Goal: Task Accomplishment & Management: Use online tool/utility

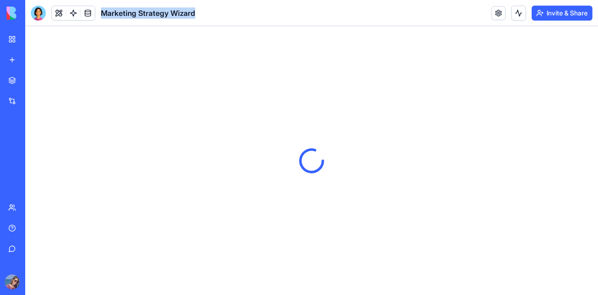
drag, startPoint x: 102, startPoint y: 13, endPoint x: 199, endPoint y: 14, distance: 96.8
click at [199, 14] on header "Marketing Strategy Wizard Invite & Share" at bounding box center [311, 13] width 573 height 26
click at [195, 13] on span "Marketing Strategy Wizard" at bounding box center [148, 12] width 94 height 11
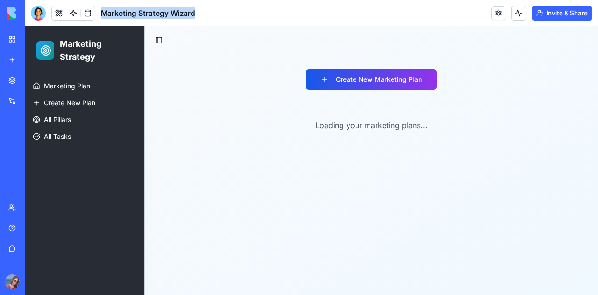
drag, startPoint x: 195, startPoint y: 13, endPoint x: 115, endPoint y: 11, distance: 80.4
click at [118, 10] on span "Marketing Strategy Wizard" at bounding box center [148, 12] width 94 height 11
click at [111, 13] on span "Marketing Strategy Wizard" at bounding box center [148, 12] width 94 height 11
drag, startPoint x: 111, startPoint y: 13, endPoint x: 181, endPoint y: 13, distance: 70.1
click at [181, 13] on span "Marketing Strategy Wizard" at bounding box center [148, 12] width 94 height 11
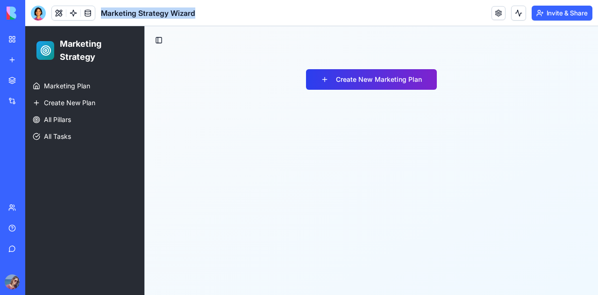
click at [342, 86] on button "Create New Marketing Plan" at bounding box center [371, 79] width 131 height 21
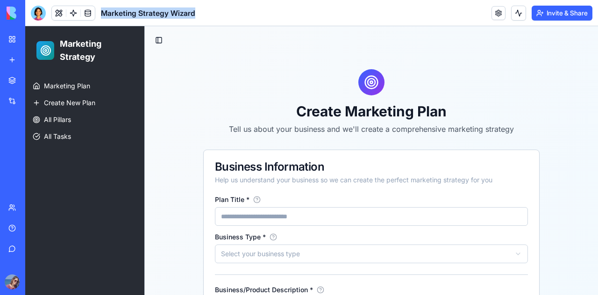
click at [229, 104] on h1 "Create Marketing Plan" at bounding box center [371, 111] width 337 height 17
click at [120, 14] on span "Marketing Strategy Wizard" at bounding box center [148, 12] width 94 height 11
click at [243, 130] on p "Tell us about your business and we'll create a comprehensive marketing strategy" at bounding box center [371, 128] width 337 height 11
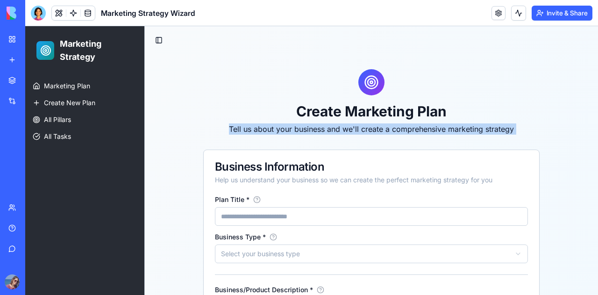
click at [243, 130] on p "Tell us about your business and we'll create a comprehensive marketing strategy" at bounding box center [371, 128] width 337 height 11
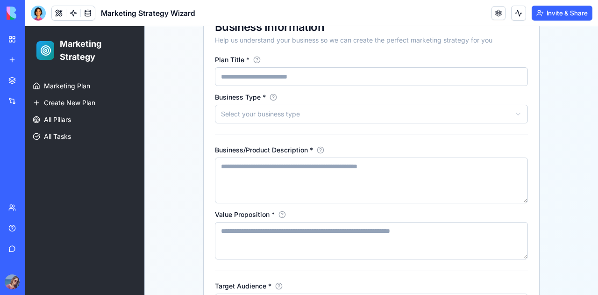
scroll to position [140, 0]
click at [229, 77] on input "Plan Title *" at bounding box center [371, 76] width 313 height 19
click at [227, 114] on html "Marketing Strategy Marketing Plan Create New Plan All Pillars All Tasks Toggle …" at bounding box center [311, 242] width 573 height 712
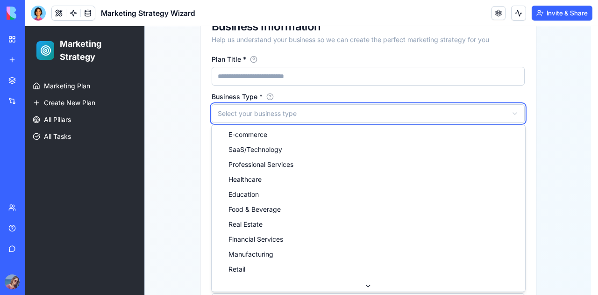
click at [197, 117] on html "Marketing Strategy Marketing Plan Create New Plan All Pillars All Tasks Toggle …" at bounding box center [311, 242] width 573 height 712
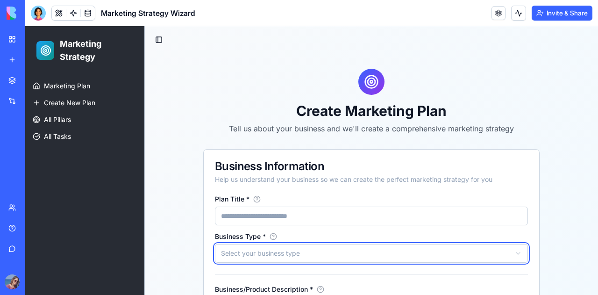
scroll to position [0, 0]
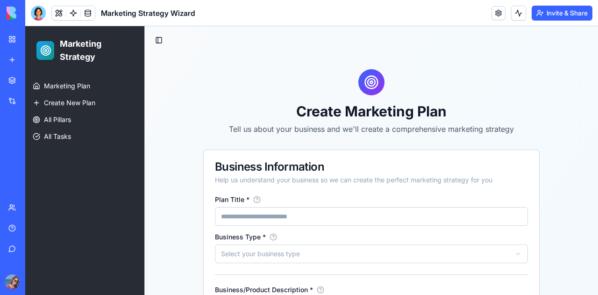
click at [232, 165] on div "Business Information" at bounding box center [371, 166] width 313 height 11
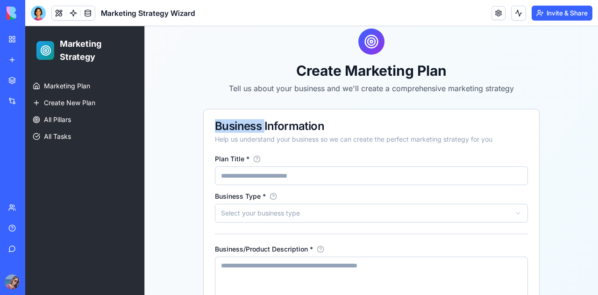
scroll to position [94, 0]
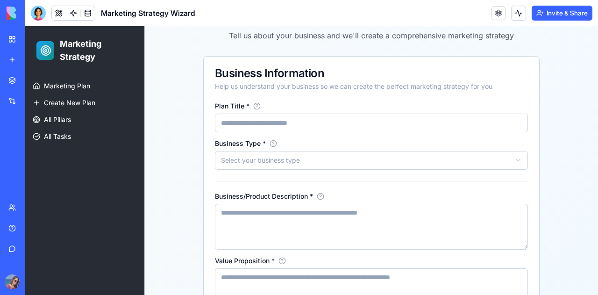
click at [218, 119] on input "Plan Title *" at bounding box center [371, 123] width 313 height 19
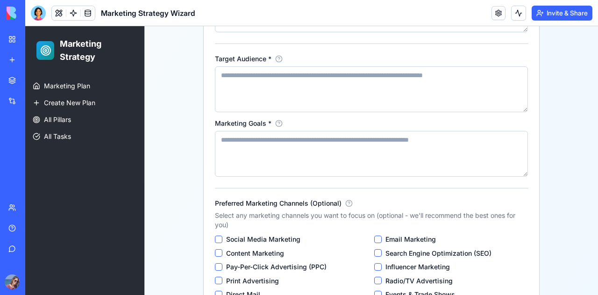
scroll to position [441, 0]
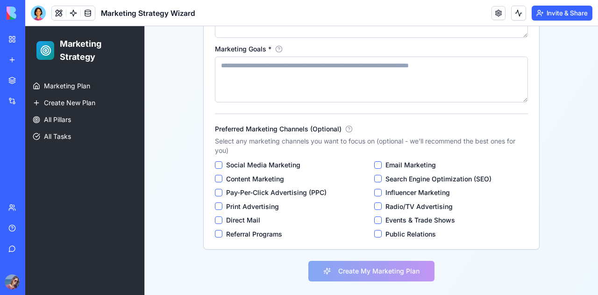
click at [240, 128] on label "Preferred Marketing Channels (Optional)" at bounding box center [278, 129] width 127 height 7
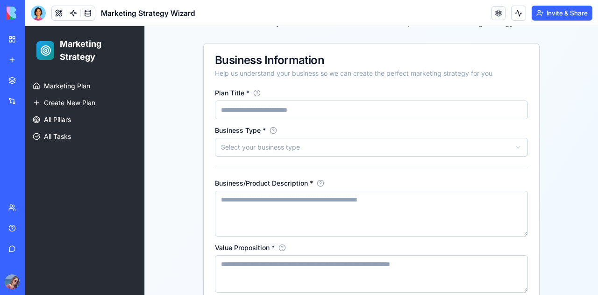
scroll to position [21, 0]
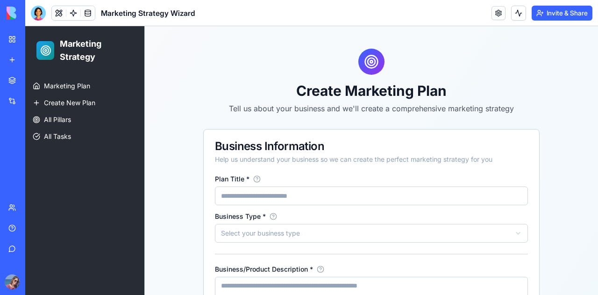
click at [248, 194] on input "Plan Title *" at bounding box center [371, 196] width 313 height 19
type input "**********"
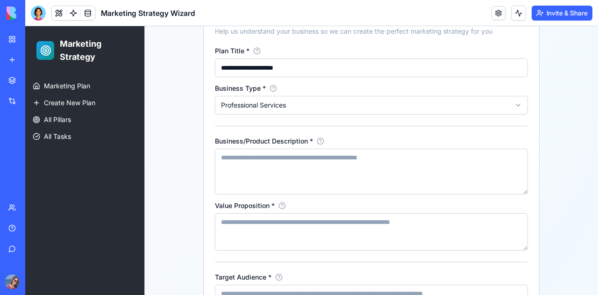
scroll to position [161, 0]
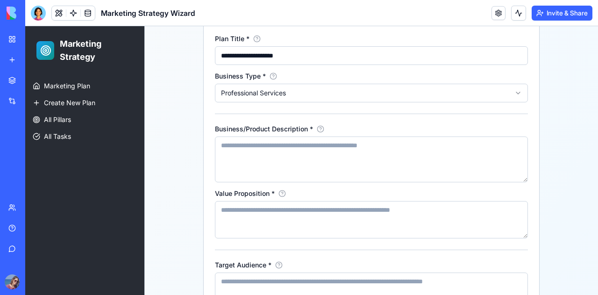
click at [237, 159] on textarea "Business/Product Description *" at bounding box center [371, 160] width 313 height 46
click at [246, 142] on textarea "Business/Product Description *" at bounding box center [371, 160] width 313 height 46
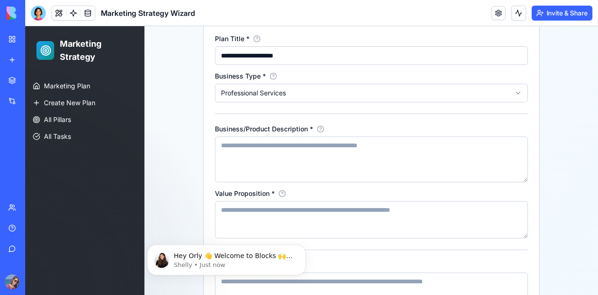
scroll to position [0, 0]
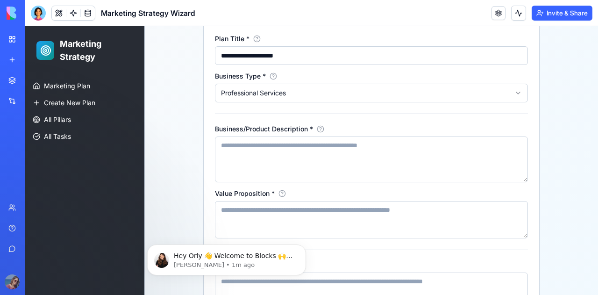
paste textarea "**********"
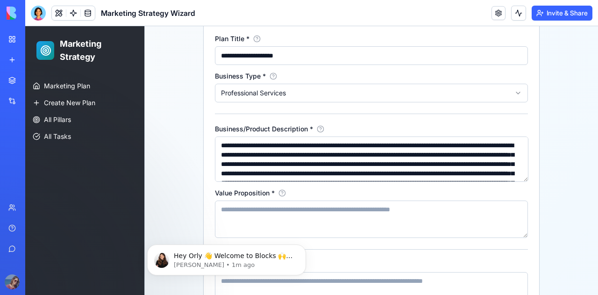
scroll to position [33, 0]
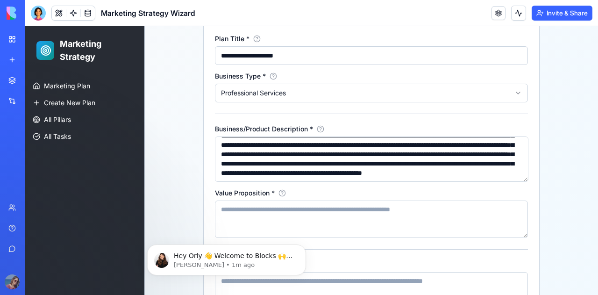
type textarea "**********"
click at [244, 232] on body "Hey Orly 👋 Welcome to Blocks 🙌 I'm here if you have any questions! [PERSON_NAME…" at bounding box center [227, 258] width 180 height 58
click at [238, 209] on textarea "Value Proposition *" at bounding box center [371, 219] width 313 height 37
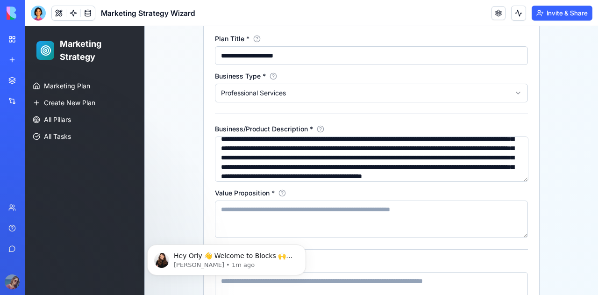
scroll to position [0, 0]
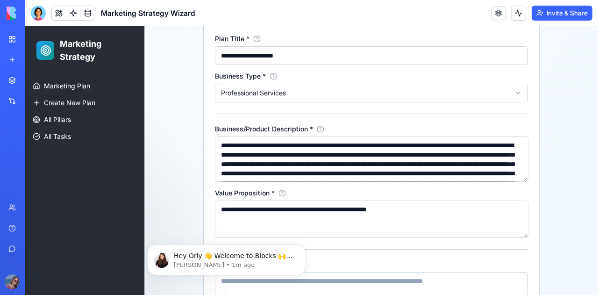
click at [326, 209] on textarea "**********" at bounding box center [372, 219] width 314 height 37
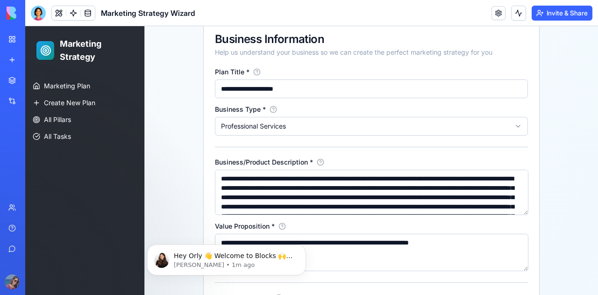
scroll to position [114, 0]
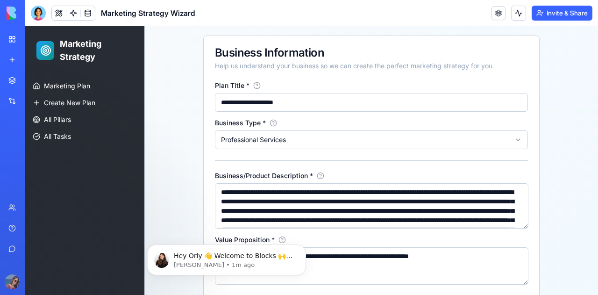
click at [437, 259] on textarea "**********" at bounding box center [372, 265] width 314 height 37
drag, startPoint x: 437, startPoint y: 259, endPoint x: 468, endPoint y: 258, distance: 30.9
click at [468, 258] on textarea "**********" at bounding box center [372, 265] width 314 height 37
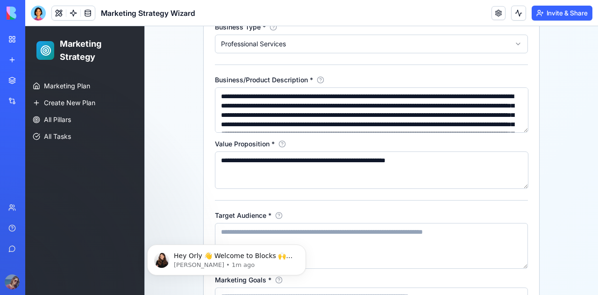
scroll to position [301, 0]
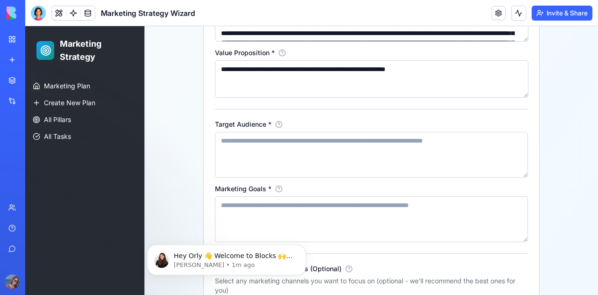
type textarea "**********"
click at [304, 146] on textarea "Target Audience *" at bounding box center [371, 155] width 313 height 46
type textarea "*"
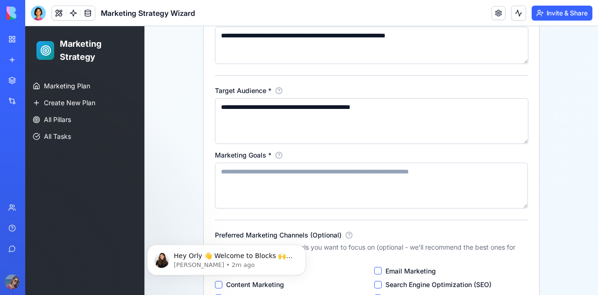
scroll to position [348, 0]
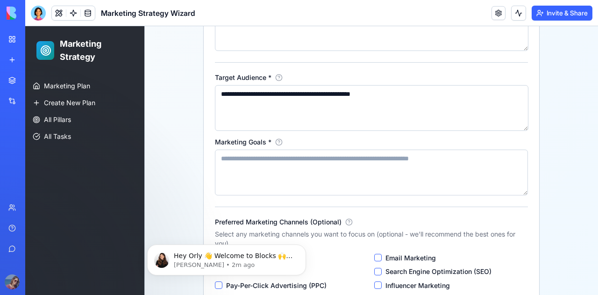
type textarea "**********"
click at [293, 161] on textarea "Marketing Goals *" at bounding box center [371, 173] width 313 height 46
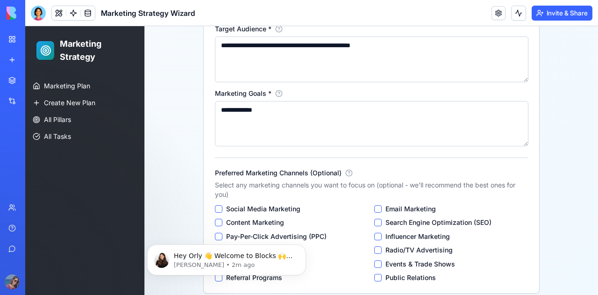
scroll to position [441, 0]
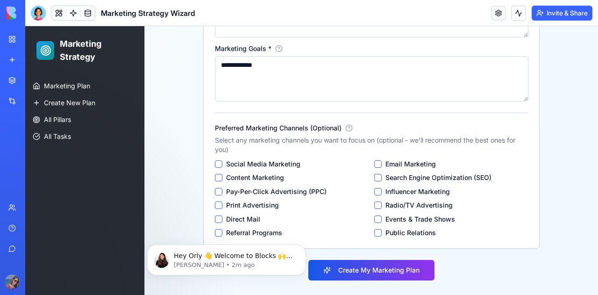
type textarea "**********"
click at [273, 164] on label "Social Media Marketing" at bounding box center [263, 164] width 74 height 8
click at [223, 164] on Marketing "Social Media Marketing" at bounding box center [218, 163] width 7 height 7
click at [215, 196] on div "Social Media Marketing Email Marketing Content Marketing Search Engine Optimiza…" at bounding box center [371, 198] width 313 height 77
click at [215, 193] on \(PPC\) "Pay-Per-Click Advertising (PPC)" at bounding box center [218, 191] width 7 height 7
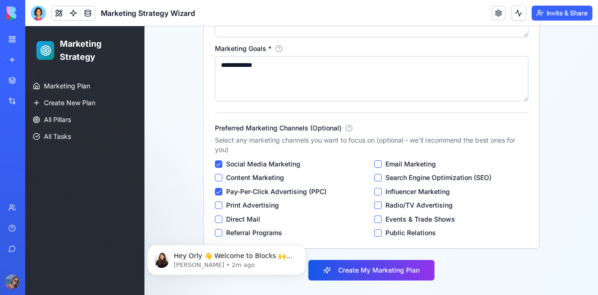
click at [375, 166] on Marketing "Email Marketing" at bounding box center [378, 163] width 7 height 7
click at [375, 180] on \(SEO\) "Search Engine Optimization (SEO)" at bounding box center [378, 177] width 7 height 7
click at [370, 191] on div "Social Media Marketing Email Marketing Content Marketing Search Engine Optimiza…" at bounding box center [371, 198] width 313 height 77
click at [375, 192] on Marketing "Influencer Marketing" at bounding box center [378, 191] width 7 height 7
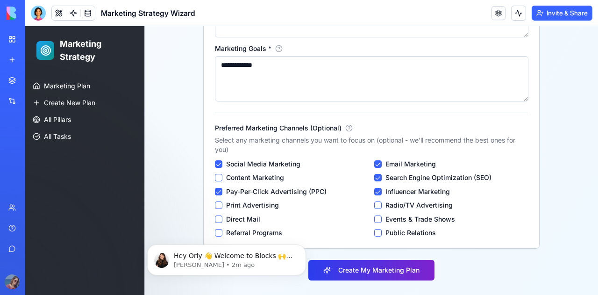
click at [358, 272] on button "Create My Marketing Plan" at bounding box center [372, 270] width 126 height 21
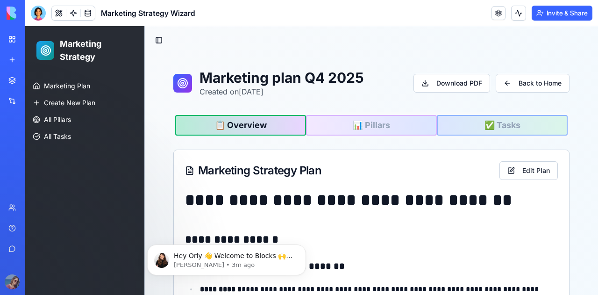
click at [347, 113] on div "📋 Overview 📊 Pillars ✅ Tasks" at bounding box center [371, 125] width 396 height 26
click at [353, 122] on button "📊 Pillars" at bounding box center [371, 125] width 131 height 21
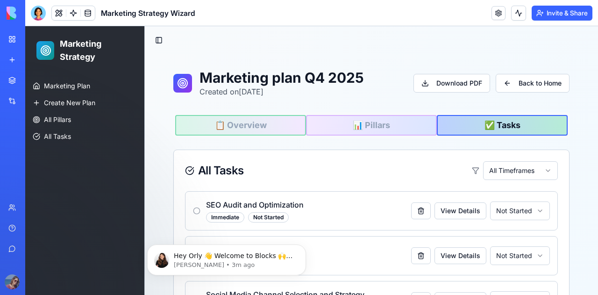
click at [492, 128] on button "✅ Tasks" at bounding box center [502, 125] width 131 height 21
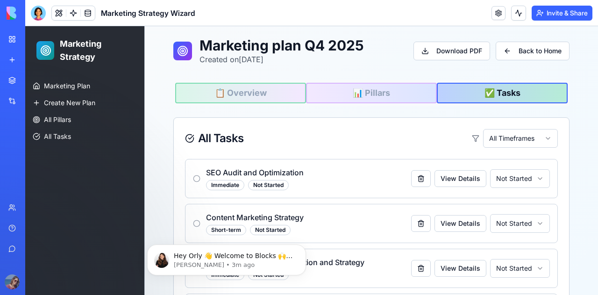
scroll to position [47, 0]
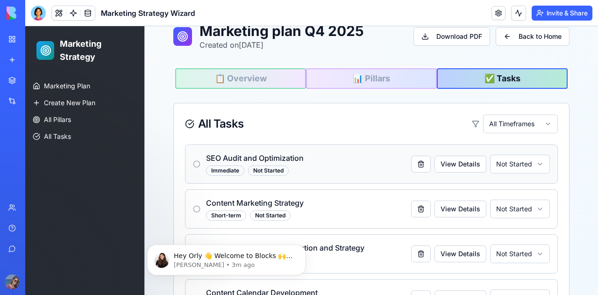
click at [188, 164] on div "SEO Audit and Optimization Immediate Not Started View Details Not Started" at bounding box center [371, 163] width 373 height 39
click at [193, 165] on icon at bounding box center [196, 163] width 7 height 7
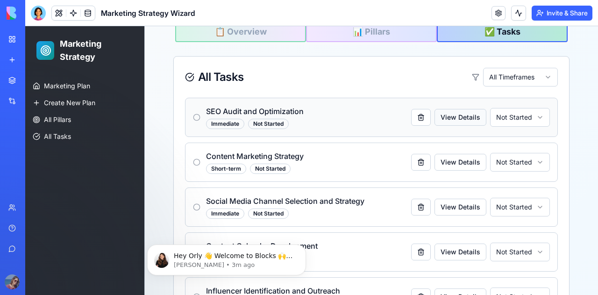
click at [458, 118] on button "View Details" at bounding box center [461, 117] width 52 height 17
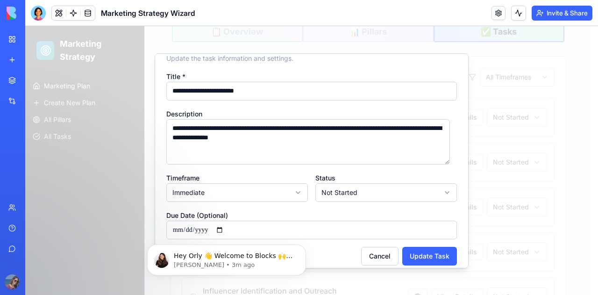
scroll to position [31, 0]
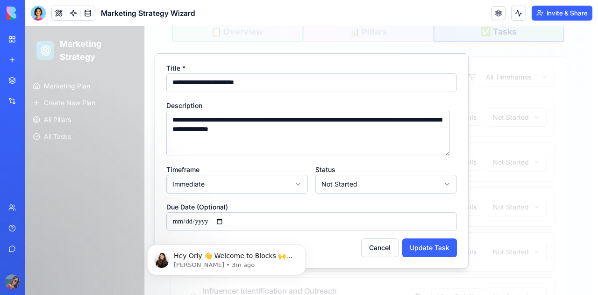
click at [497, 66] on div at bounding box center [311, 160] width 573 height 269
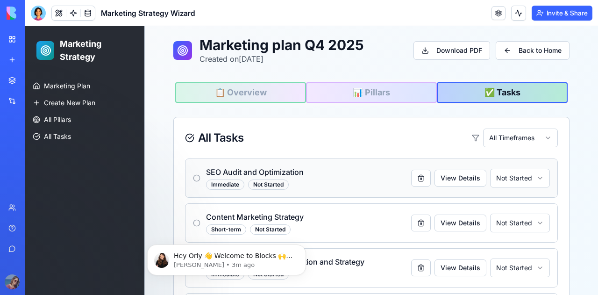
scroll to position [0, 0]
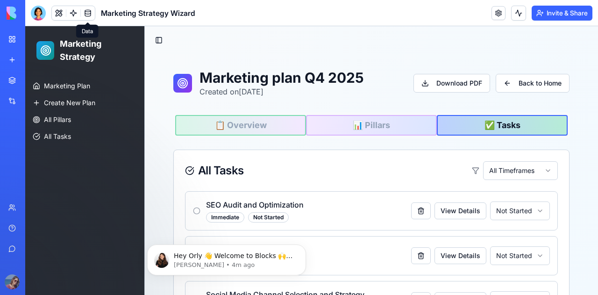
click at [88, 14] on link at bounding box center [88, 13] width 14 height 14
click at [74, 17] on link at bounding box center [73, 13] width 14 height 14
click at [62, 15] on span at bounding box center [59, 13] width 26 height 26
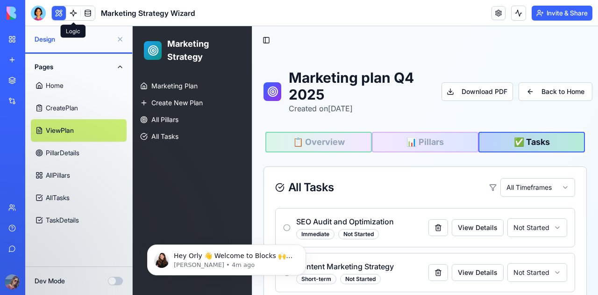
click at [78, 15] on link at bounding box center [73, 13] width 14 height 14
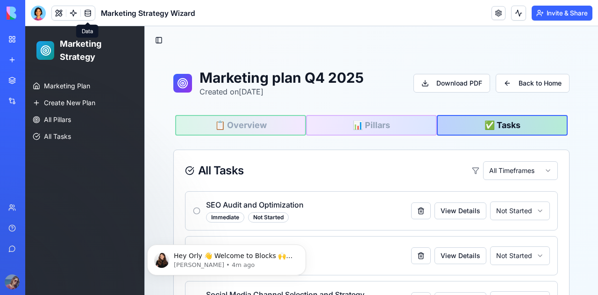
click at [87, 16] on link at bounding box center [88, 13] width 14 height 14
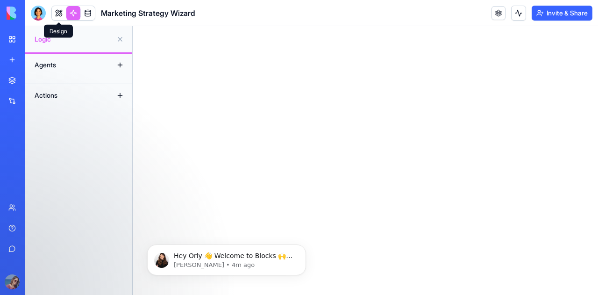
click at [58, 17] on link at bounding box center [59, 13] width 14 height 14
click at [97, 15] on div "Marketing Strategy Wizard" at bounding box center [113, 13] width 165 height 15
click at [93, 15] on link at bounding box center [88, 13] width 14 height 14
click at [12, 40] on link "My Workspace" at bounding box center [21, 39] width 37 height 19
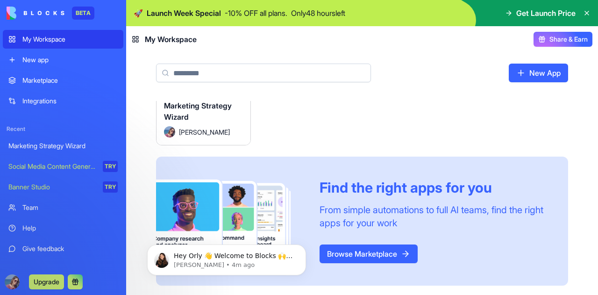
scroll to position [69, 0]
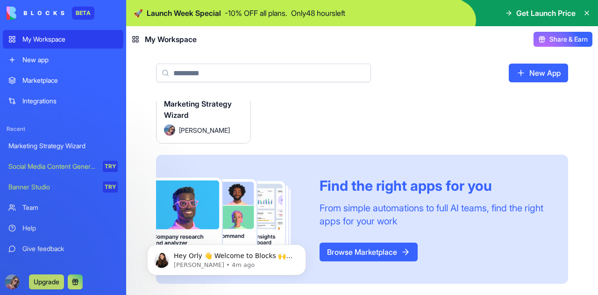
click at [388, 191] on div "Find the right apps for you" at bounding box center [433, 185] width 226 height 17
click at [369, 252] on link "Browse Marketplace" at bounding box center [369, 252] width 98 height 19
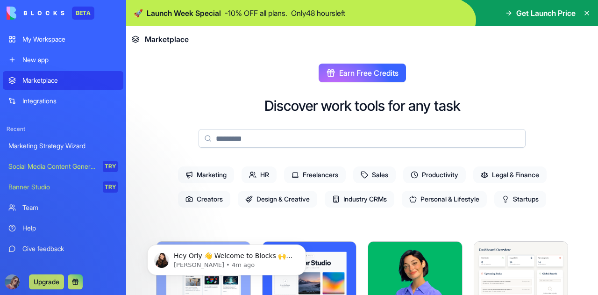
scroll to position [187, 0]
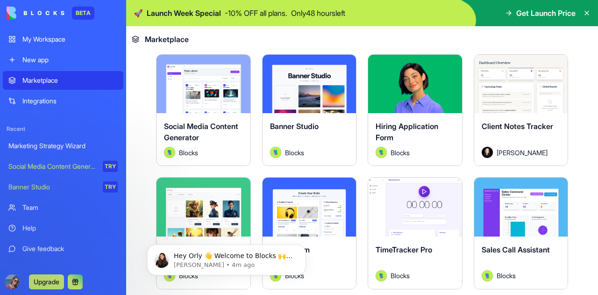
click at [186, 88] on button "Explore" at bounding box center [203, 84] width 70 height 19
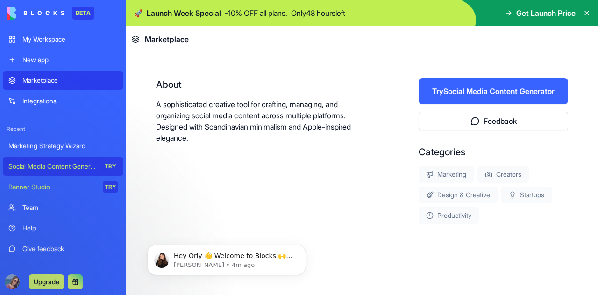
scroll to position [165, 0]
click at [237, 12] on p "- 10 % OFF all plans." at bounding box center [256, 12] width 63 height 11
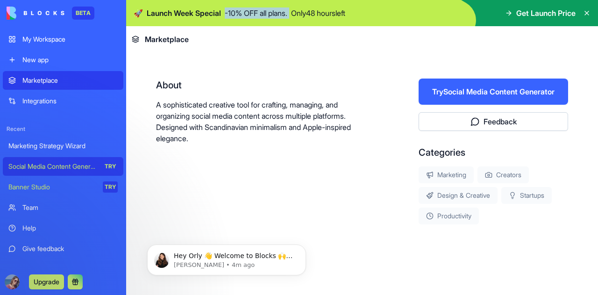
click at [237, 12] on p "- 10 % OFF all plans." at bounding box center [256, 12] width 63 height 11
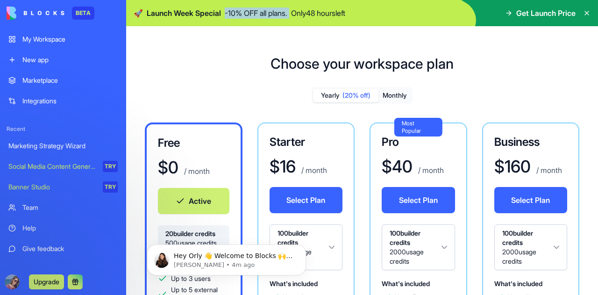
click at [195, 206] on button "Active" at bounding box center [194, 201] width 72 height 26
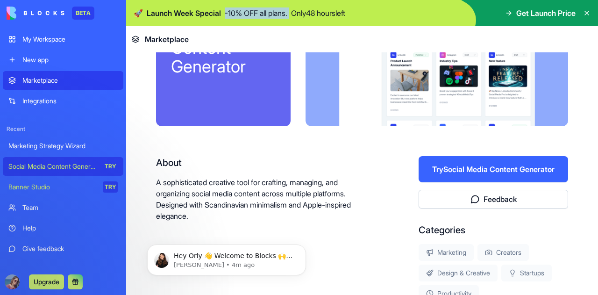
scroll to position [94, 0]
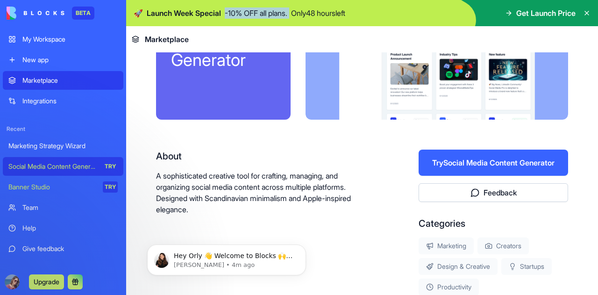
click at [474, 169] on button "Try Social Media Content Generator" at bounding box center [494, 163] width 150 height 26
